Goal: Transaction & Acquisition: Subscribe to service/newsletter

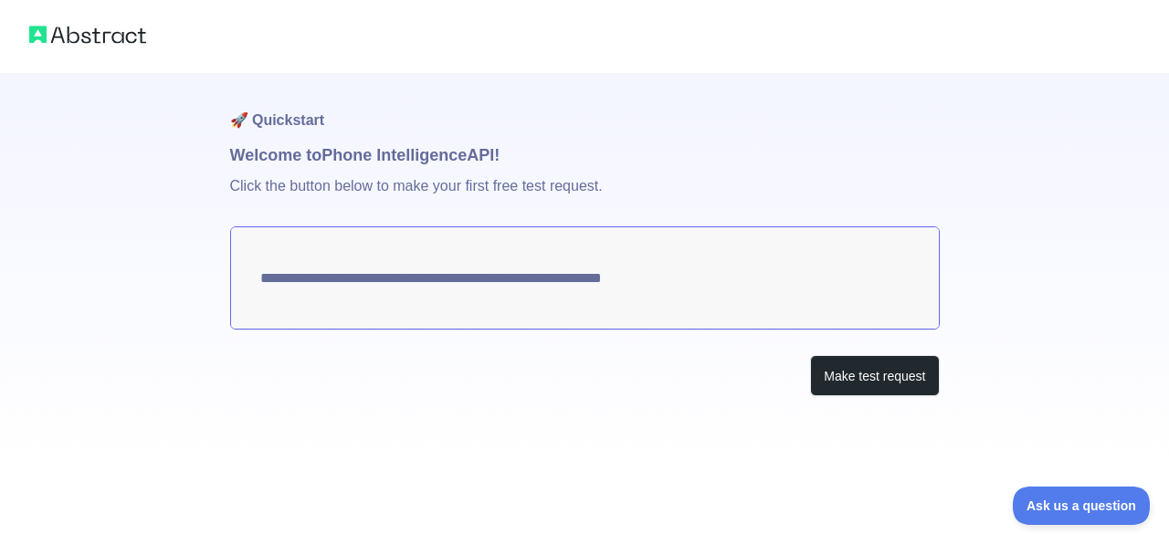
click at [524, 302] on textarea "**********" at bounding box center [585, 278] width 710 height 103
click at [643, 274] on textarea "**********" at bounding box center [585, 278] width 710 height 103
click at [819, 379] on button "Make test request" at bounding box center [874, 375] width 129 height 41
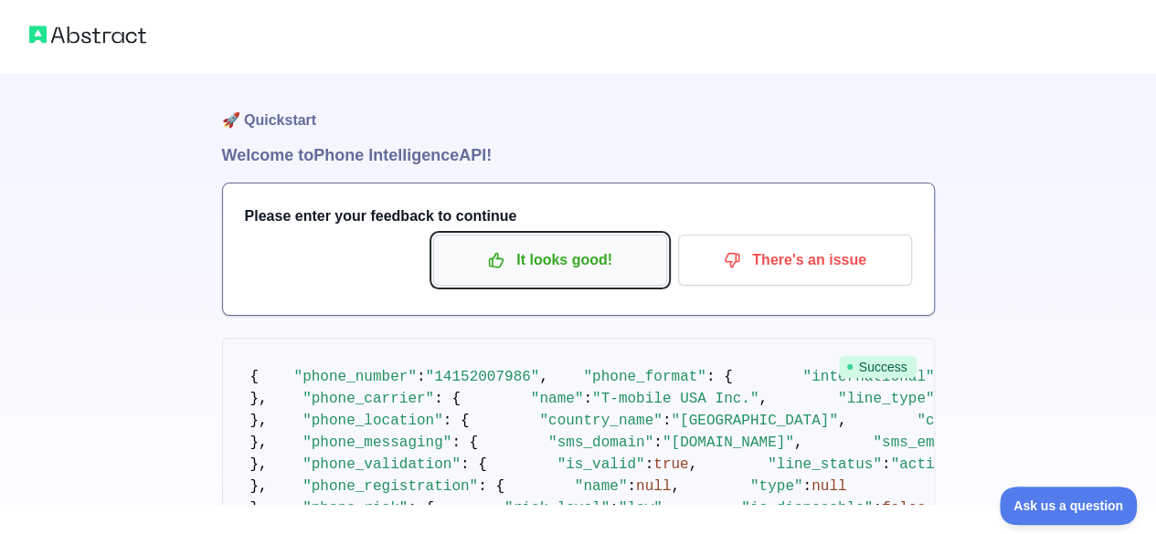
click at [528, 257] on p "It looks good!" at bounding box center [550, 260] width 206 height 31
